Goal: Entertainment & Leisure: Consume media (video, audio)

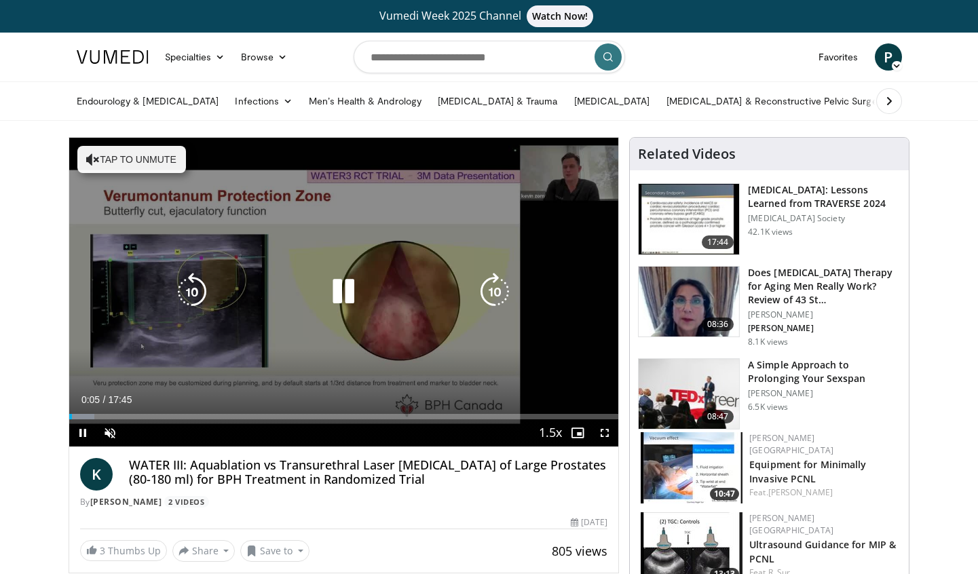
click at [92, 155] on icon "Video Player" at bounding box center [93, 160] width 14 height 14
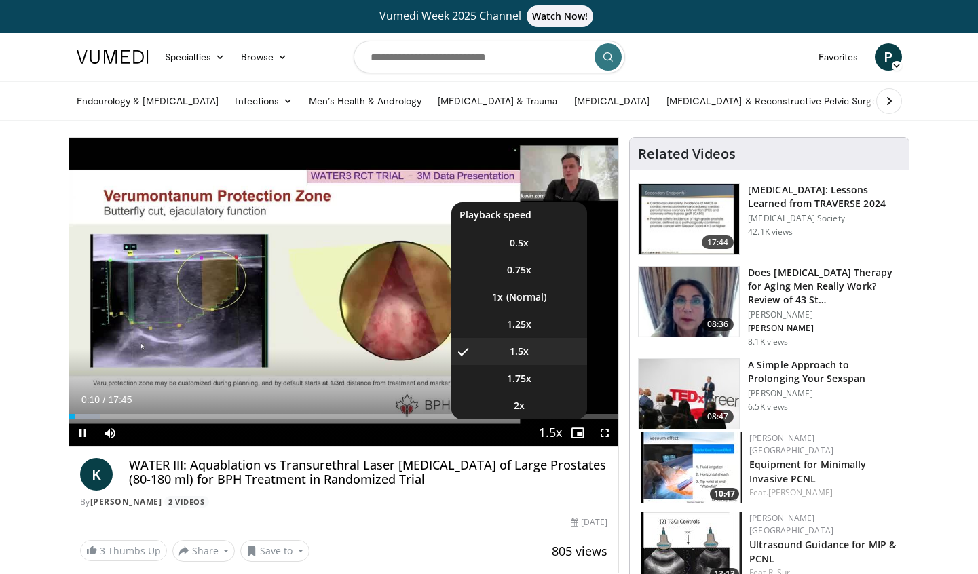
click at [552, 430] on span "Video Player" at bounding box center [550, 433] width 19 height 27
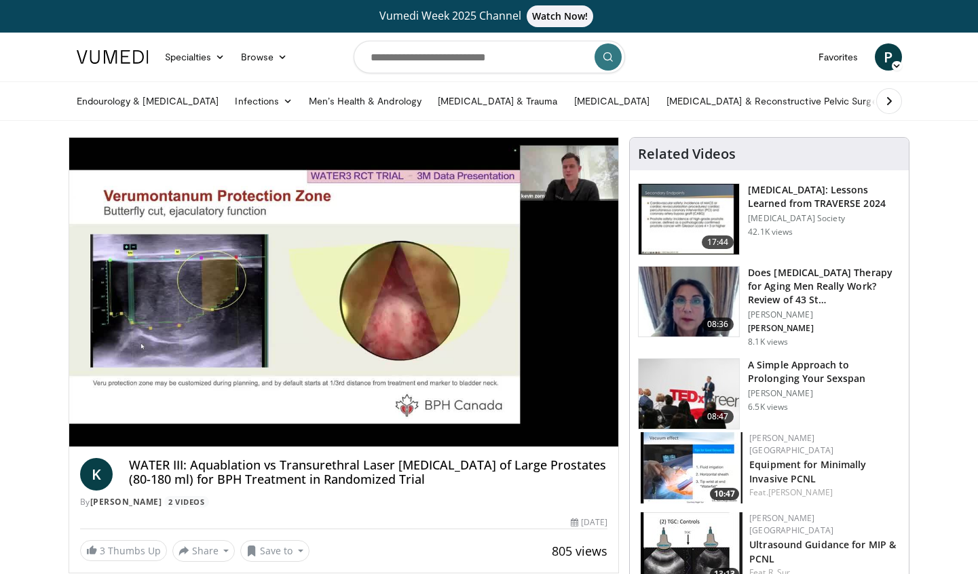
click at [552, 430] on div "10 seconds Tap to unmute" at bounding box center [344, 292] width 550 height 309
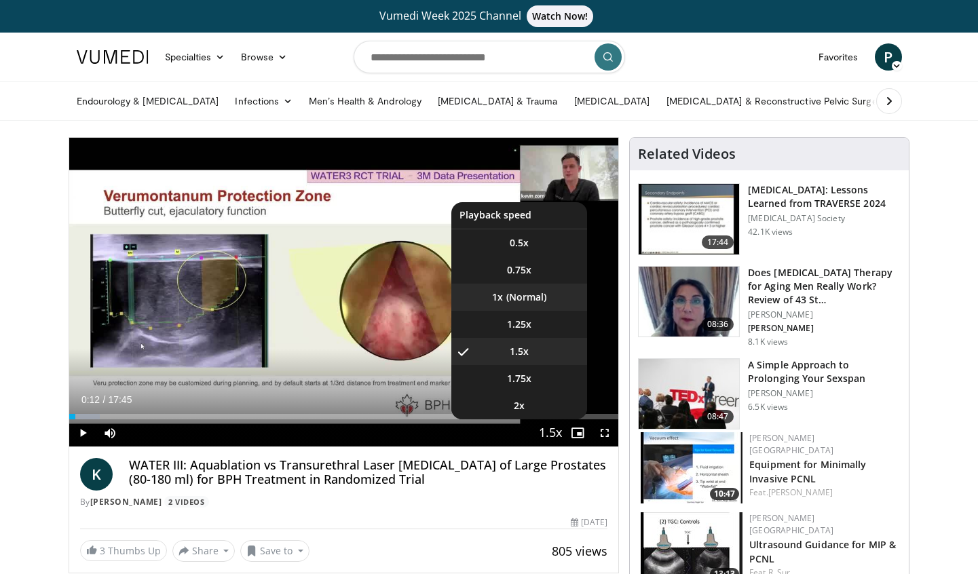
click at [519, 298] on li "1x" at bounding box center [519, 297] width 136 height 27
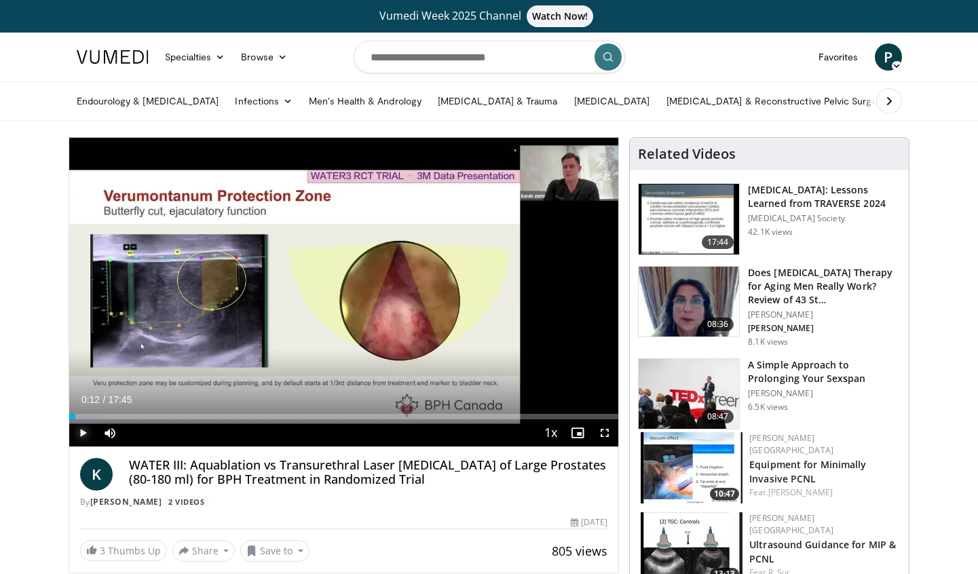
click at [78, 432] on span "Video Player" at bounding box center [82, 433] width 27 height 27
click at [606, 432] on span "Video Player" at bounding box center [604, 433] width 27 height 27
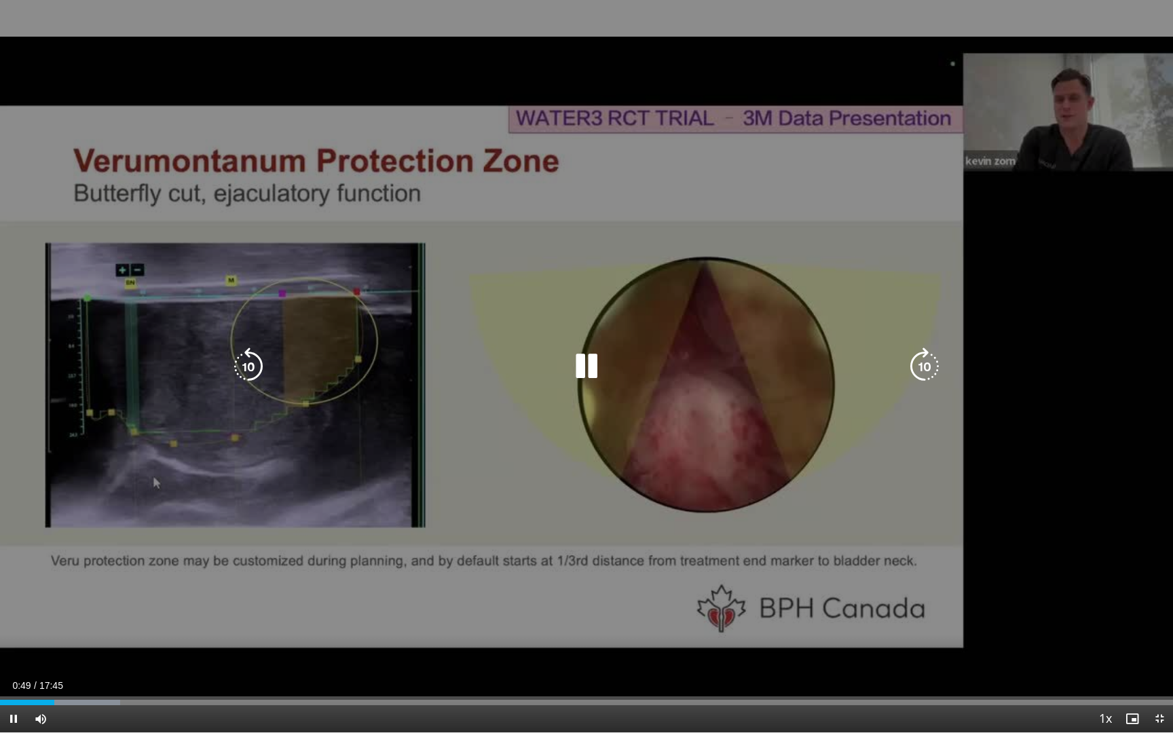
click at [978, 425] on div "10 seconds Tap to unmute" at bounding box center [586, 366] width 1173 height 733
click at [978, 373] on div "10 seconds Tap to unmute" at bounding box center [586, 366] width 1173 height 733
click at [829, 451] on div "10 seconds Tap to unmute" at bounding box center [586, 366] width 1173 height 733
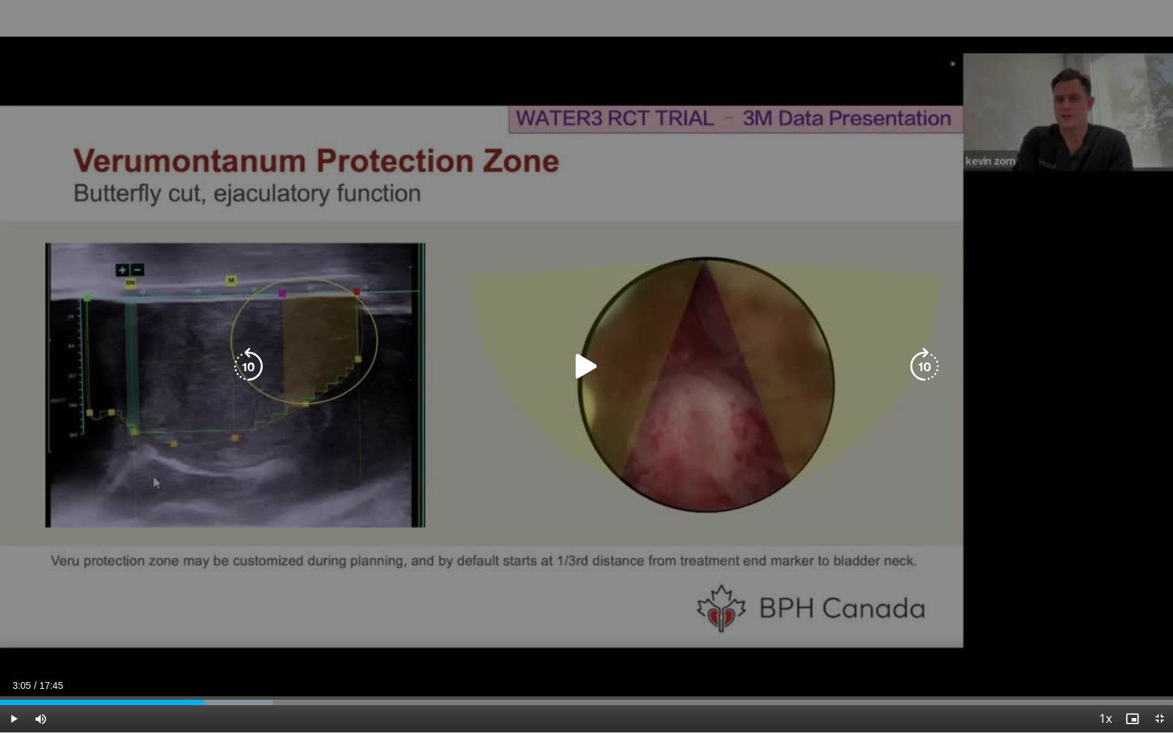
click at [829, 451] on div "10 seconds Tap to unmute" at bounding box center [586, 366] width 1173 height 733
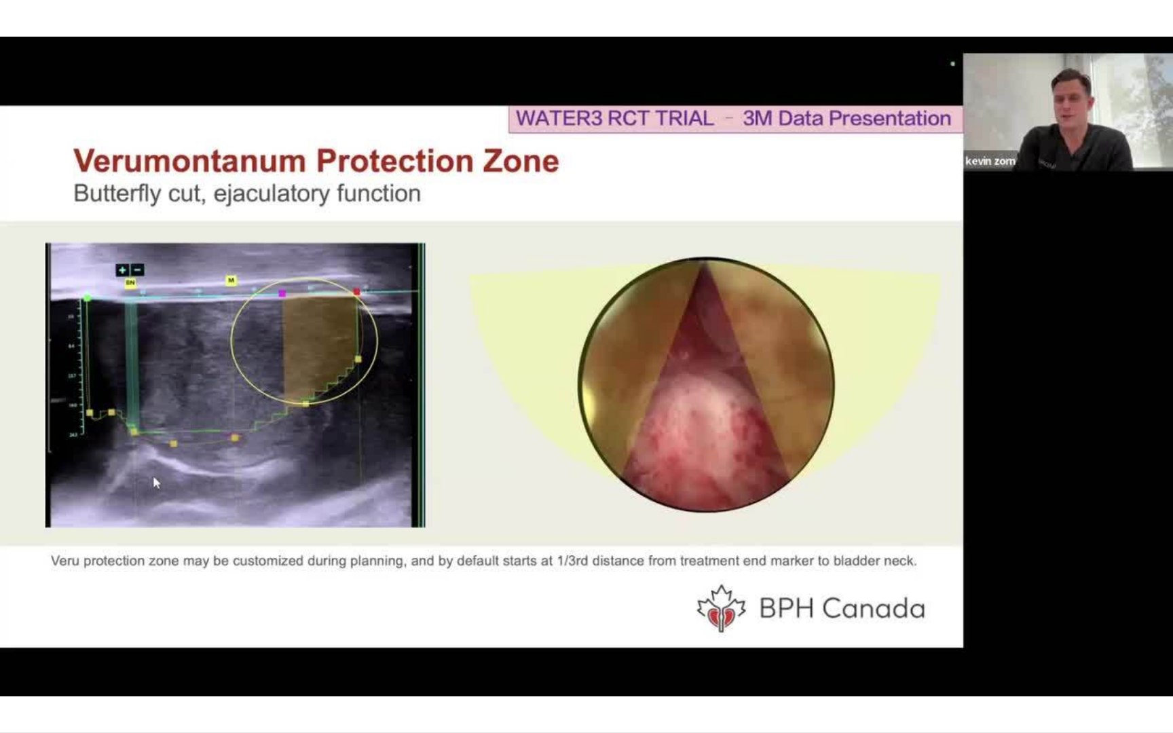
click at [978, 574] on video-js "**********" at bounding box center [586, 366] width 1173 height 733
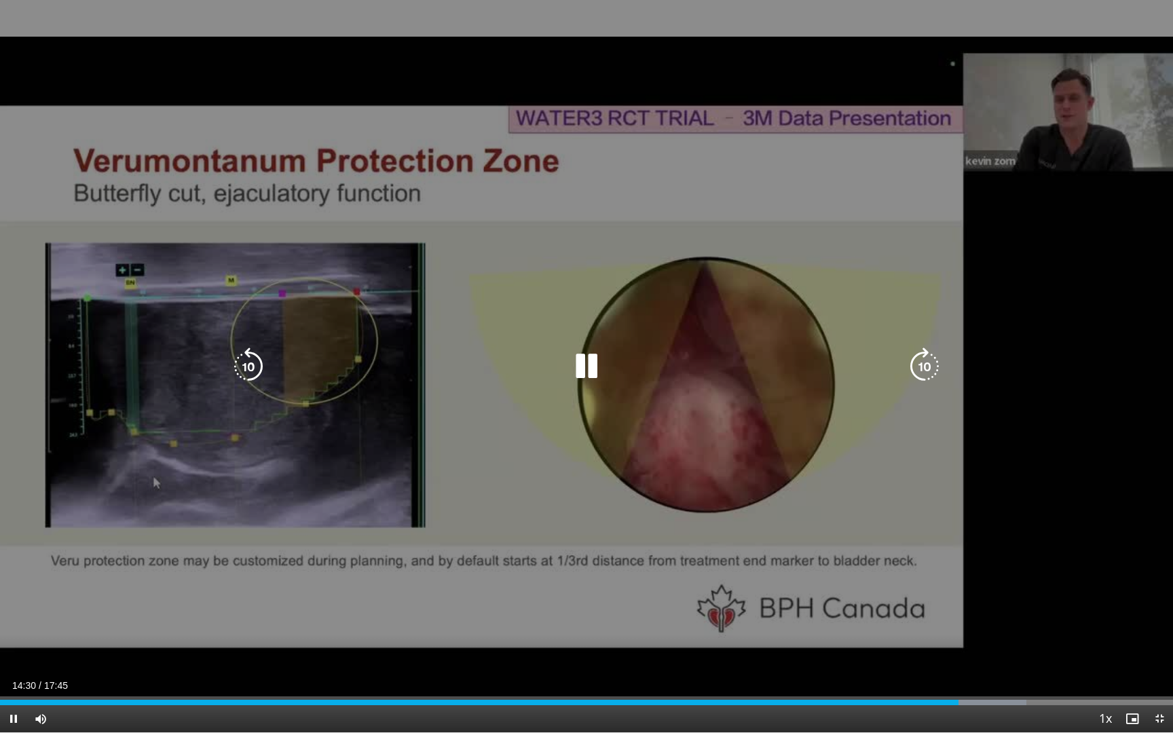
click at [585, 556] on div "10 seconds Tap to unmute" at bounding box center [586, 366] width 1173 height 733
click at [794, 355] on div "Video Player" at bounding box center [587, 366] width 704 height 27
click at [578, 365] on icon "Video Player" at bounding box center [587, 367] width 38 height 38
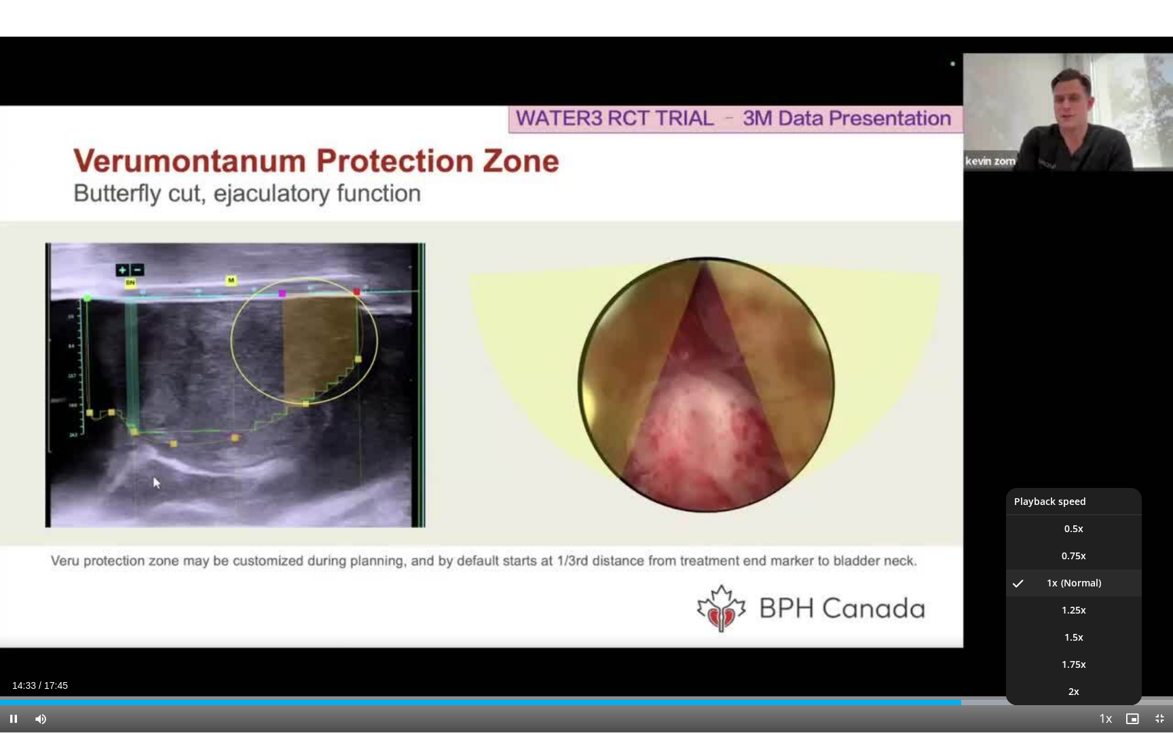
click at [978, 574] on span "Video Player" at bounding box center [1105, 719] width 19 height 27
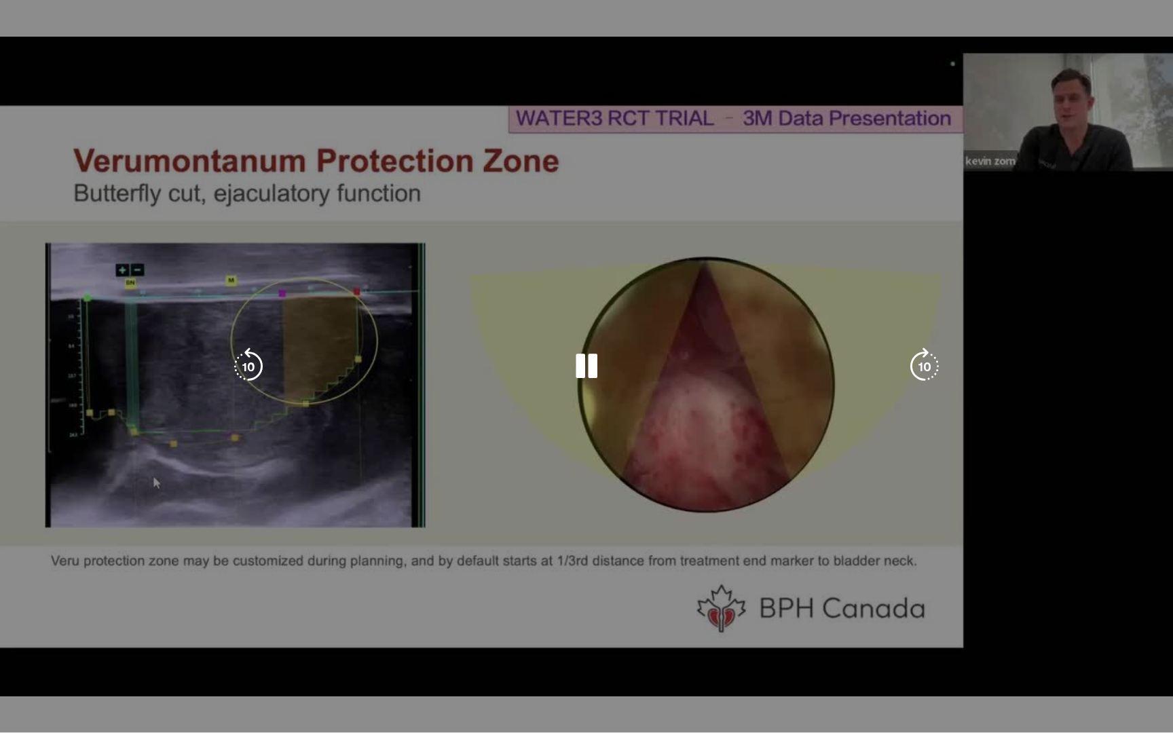
click at [978, 574] on div "10 seconds Tap to unmute" at bounding box center [586, 366] width 1173 height 733
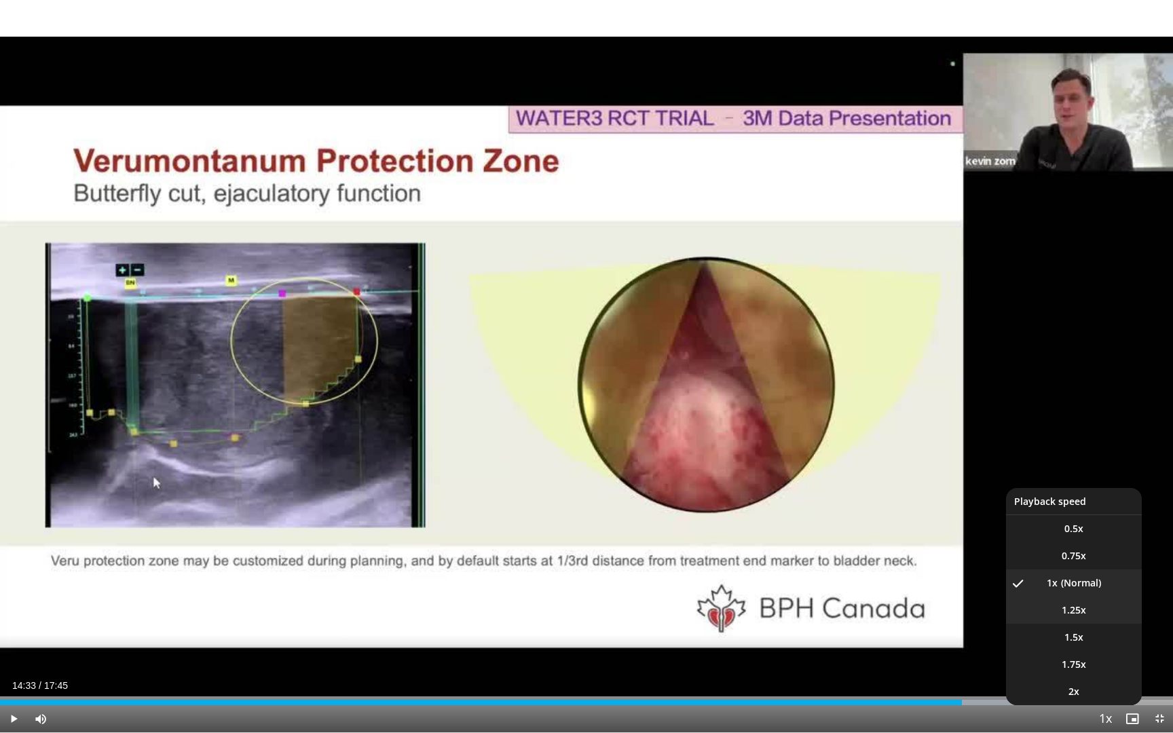
click at [978, 574] on span "1.25x" at bounding box center [1074, 611] width 24 height 14
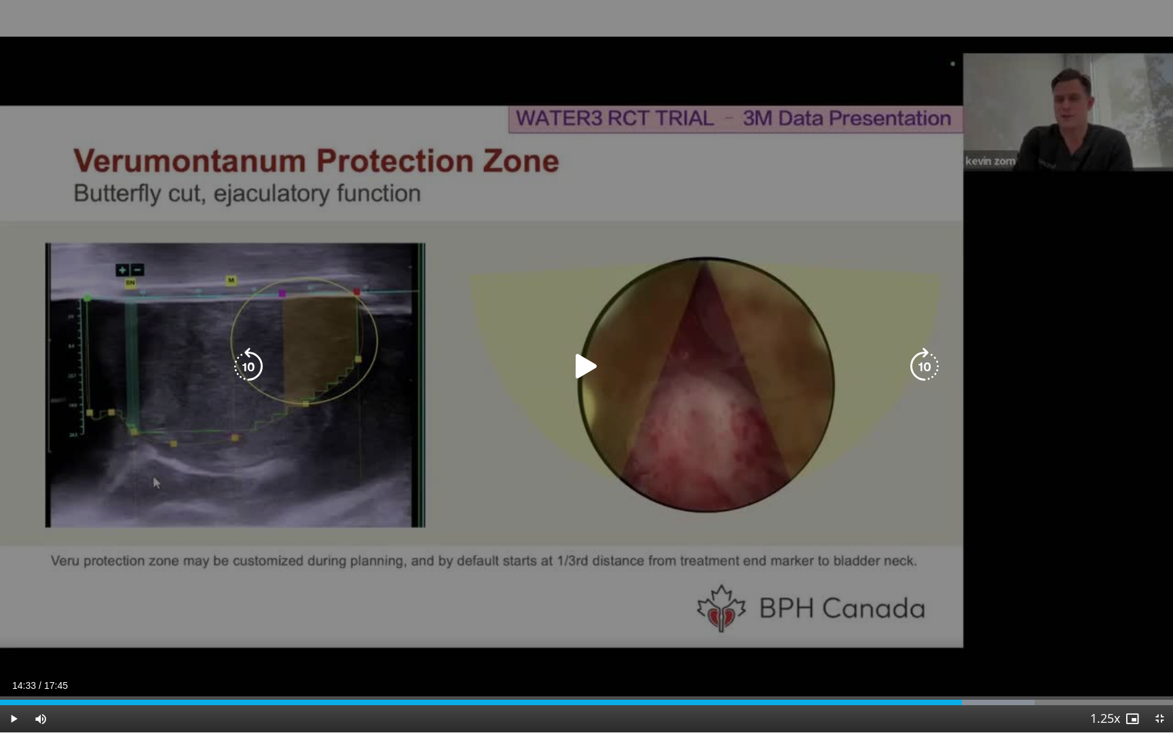
click at [587, 367] on icon "Video Player" at bounding box center [587, 367] width 38 height 38
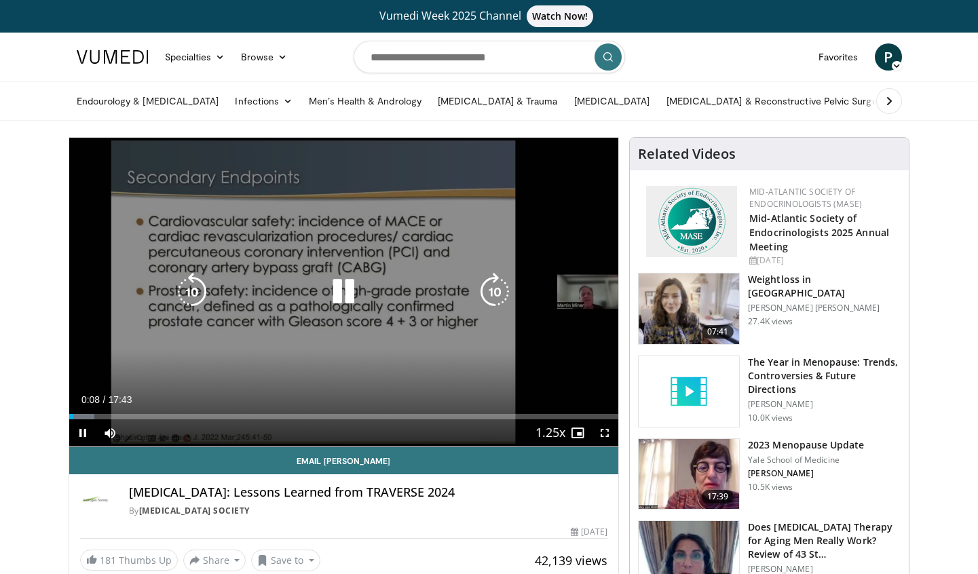
click at [347, 288] on icon "Video Player" at bounding box center [344, 292] width 38 height 38
